Goal: Task Accomplishment & Management: Complete application form

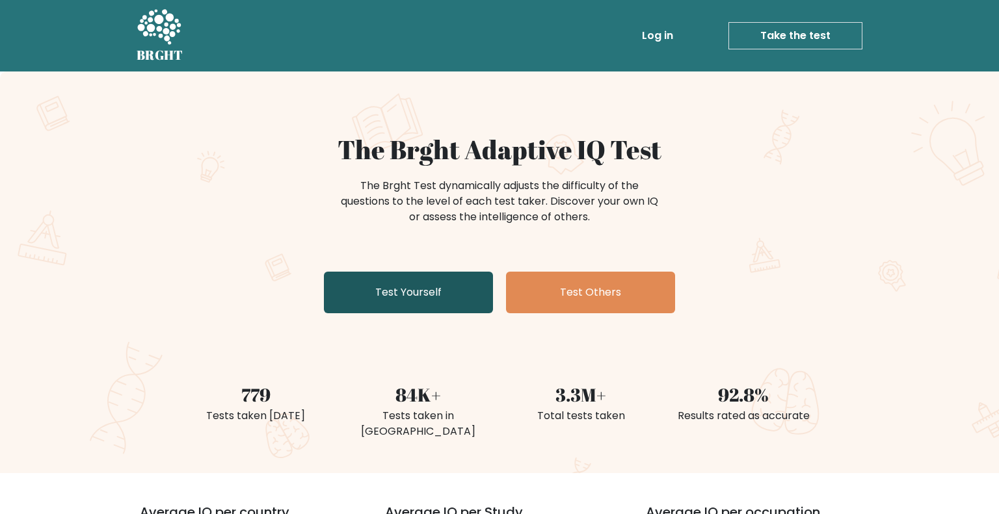
click at [379, 290] on link "Test Yourself" at bounding box center [408, 293] width 169 height 42
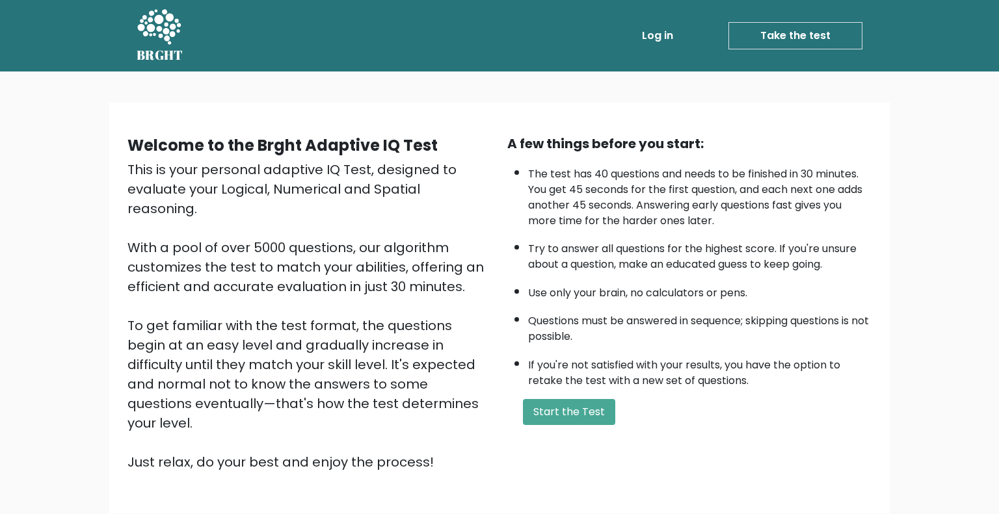
click at [530, 390] on div "A few things before you start: The test has 40 questions and needs to be finish…" at bounding box center [689, 303] width 380 height 338
click at [535, 408] on button "Start the Test" at bounding box center [569, 412] width 92 height 26
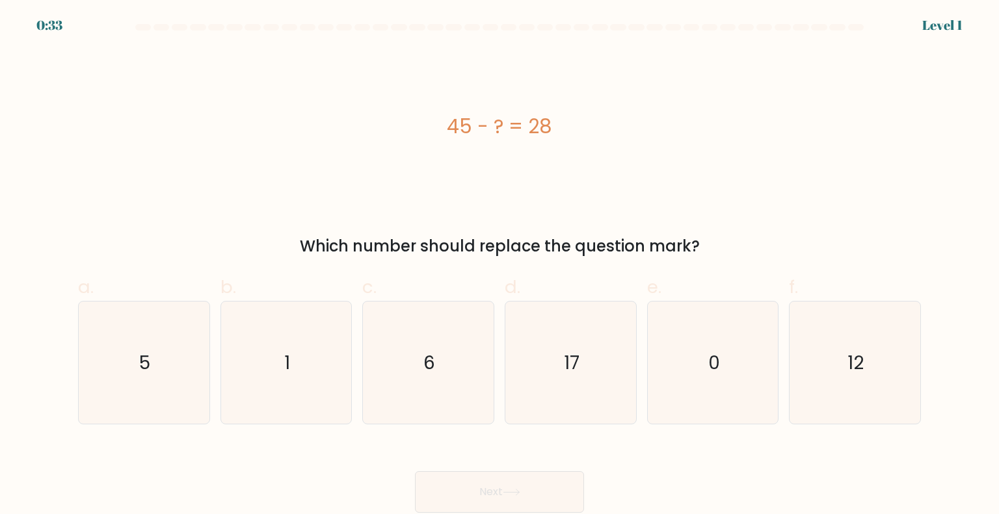
click at [623, 297] on label "d. 17" at bounding box center [571, 349] width 132 height 151
click at [500, 266] on input "d. 17" at bounding box center [499, 262] width 1 height 8
radio input "true"
click at [545, 463] on div "Next" at bounding box center [499, 476] width 858 height 73
click at [541, 483] on button "Next" at bounding box center [499, 493] width 169 height 42
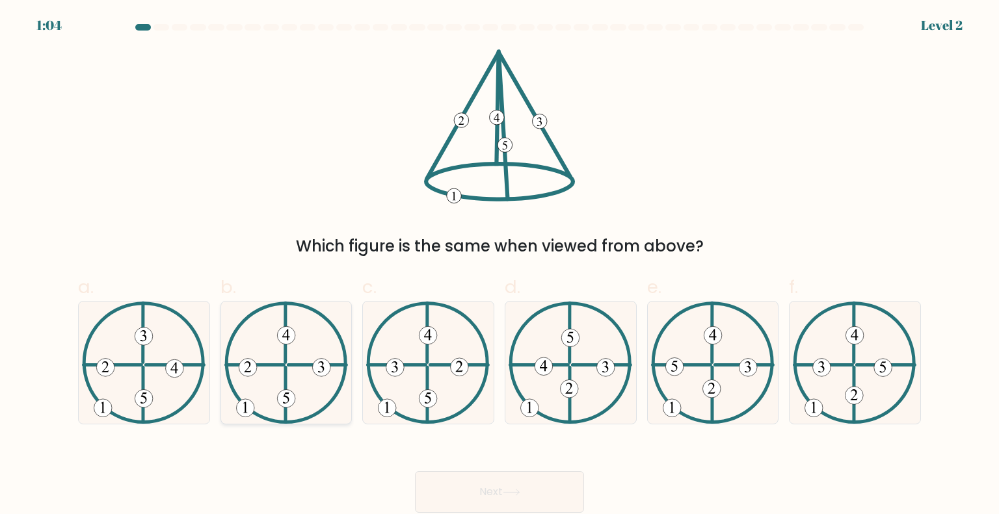
click at [286, 384] on 225 at bounding box center [286, 394] width 0 height 55
click at [499, 266] on input "b." at bounding box center [499, 262] width 1 height 8
radio input "true"
click at [486, 479] on button "Next" at bounding box center [499, 493] width 169 height 42
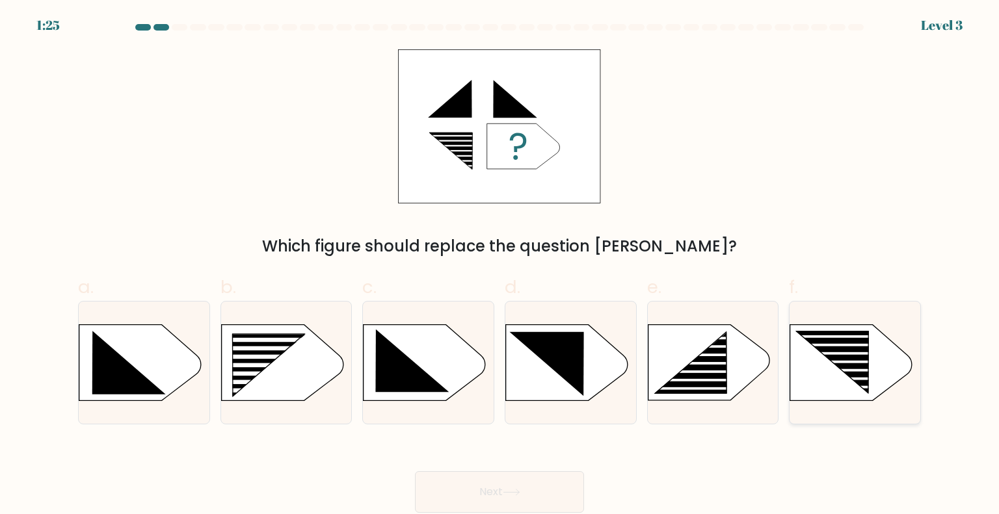
click at [832, 375] on icon at bounding box center [851, 363] width 122 height 76
click at [500, 266] on input "f." at bounding box center [499, 262] width 1 height 8
radio input "true"
click at [526, 505] on button "Next" at bounding box center [499, 493] width 169 height 42
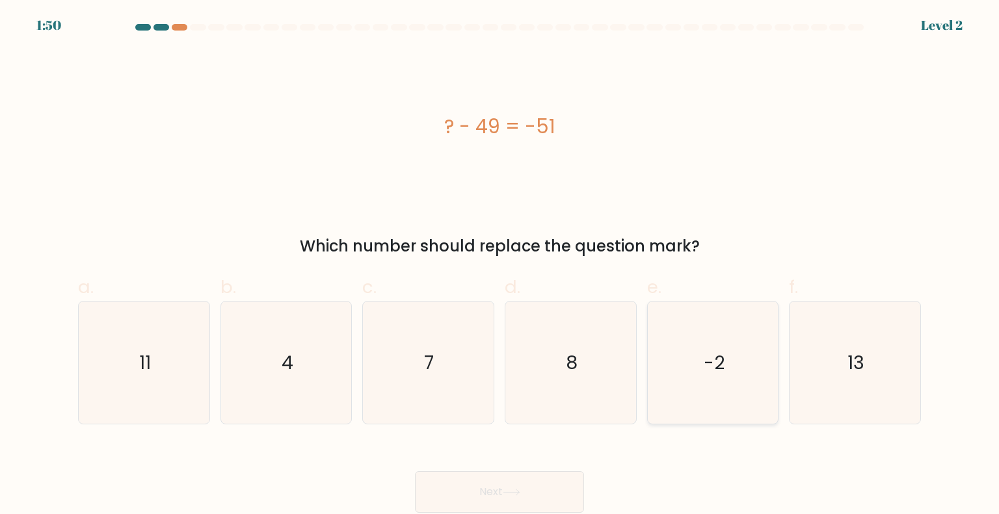
click at [722, 373] on text "-2" at bounding box center [714, 362] width 21 height 26
click at [500, 266] on input "e. -2" at bounding box center [499, 262] width 1 height 8
radio input "true"
click at [506, 496] on icon at bounding box center [512, 492] width 18 height 7
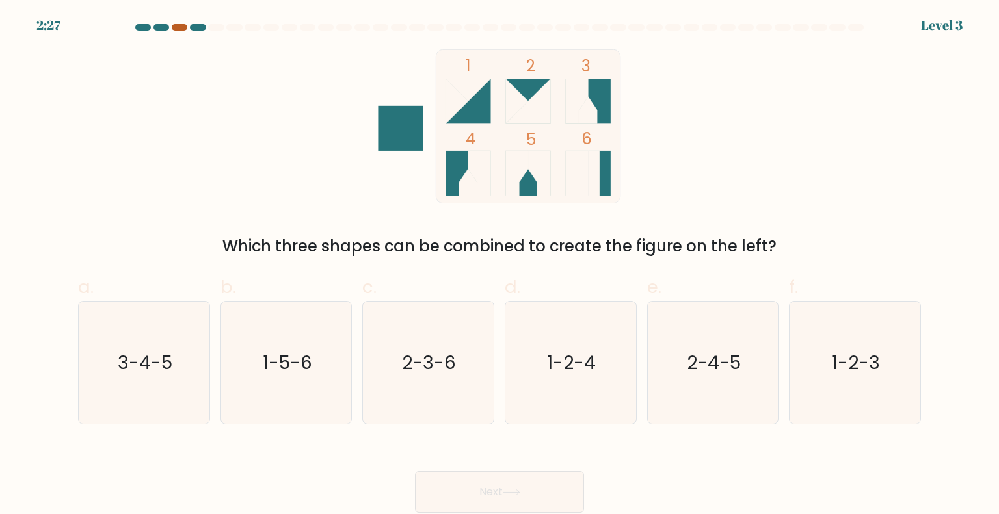
click at [178, 29] on div at bounding box center [180, 27] width 16 height 7
